Goal: Obtain resource: Download file/media

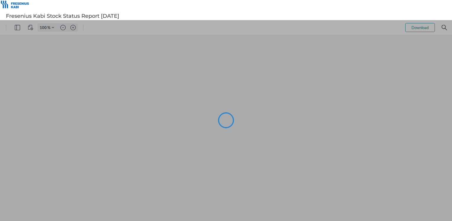
type input "77"
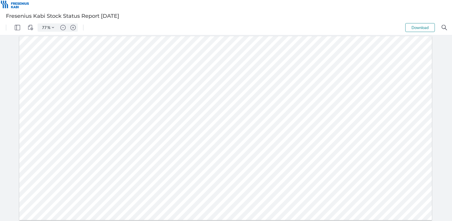
click at [419, 28] on button "Download" at bounding box center [420, 27] width 30 height 9
click at [73, 29] on img "Zoom in" at bounding box center [72, 27] width 5 height 5
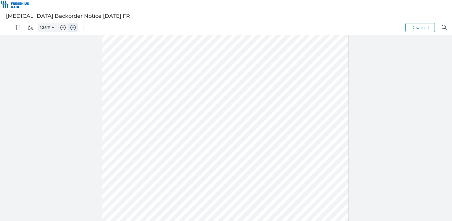
click at [73, 28] on img "Zoom in" at bounding box center [72, 27] width 5 height 5
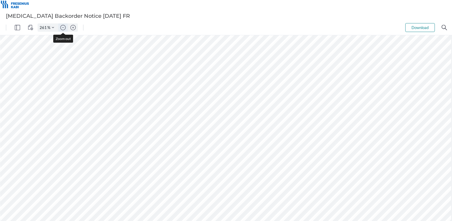
click at [63, 26] on img "Zoom out" at bounding box center [62, 27] width 5 height 5
type input "211"
